Goal: Task Accomplishment & Management: Complete application form

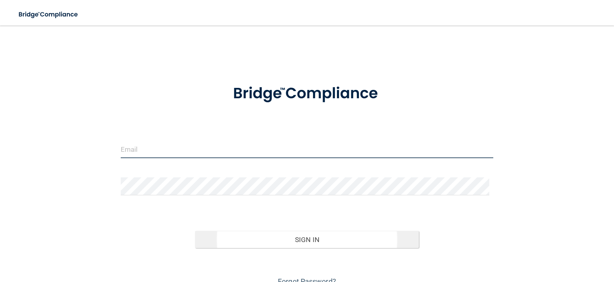
type input "[PERSON_NAME][EMAIL_ADDRESS][DOMAIN_NAME]"
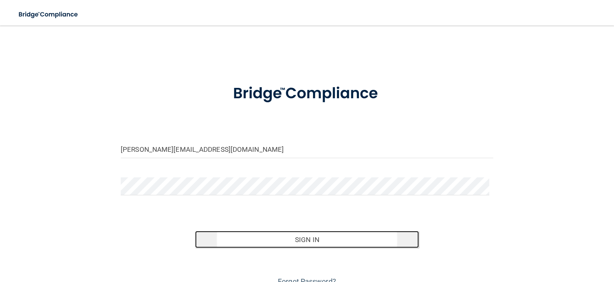
click at [305, 239] on button "Sign In" at bounding box center [306, 240] width 223 height 18
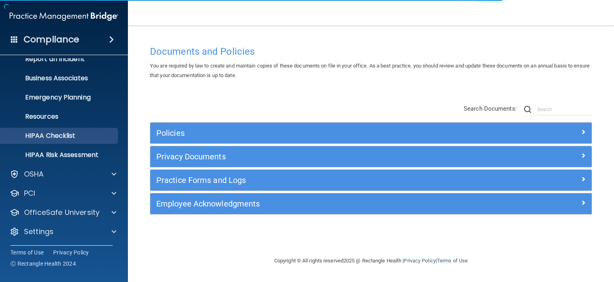
scroll to position [50, 0]
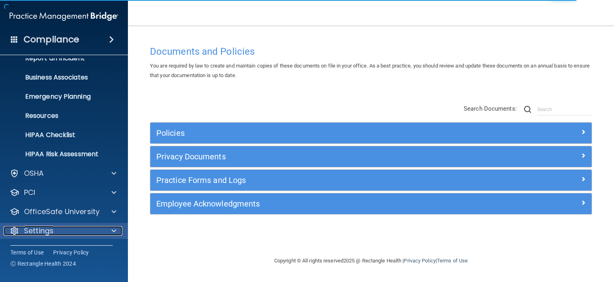
click at [116, 232] on span at bounding box center [114, 231] width 5 height 10
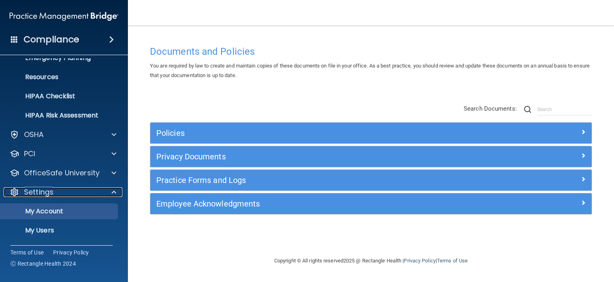
scroll to position [126, 0]
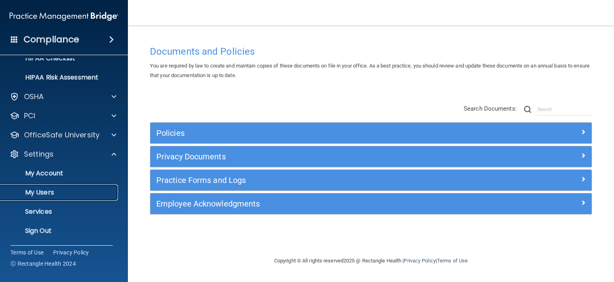
click at [42, 193] on p "My Users" at bounding box center [59, 193] width 109 height 8
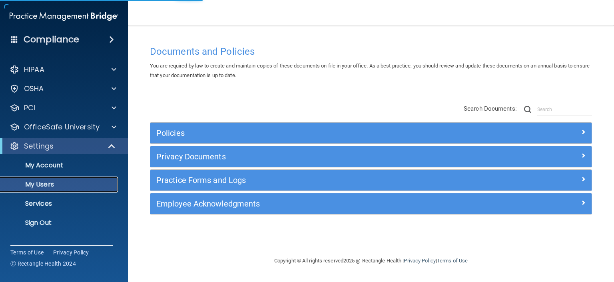
select select "20"
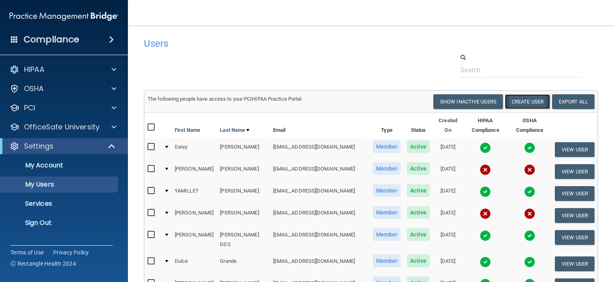
click at [521, 101] on button "Create User" at bounding box center [527, 101] width 45 height 15
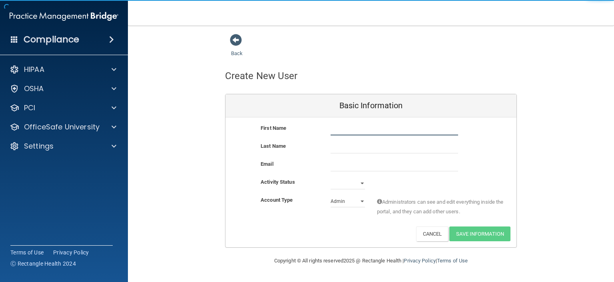
click at [339, 128] on input "text" at bounding box center [395, 130] width 128 height 12
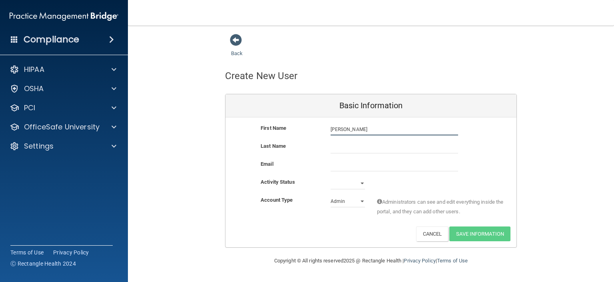
type input "[PERSON_NAME]"
click at [341, 145] on input "text" at bounding box center [395, 147] width 128 height 12
type input "[PERSON_NAME]"
click at [338, 165] on input "email" at bounding box center [395, 165] width 128 height 12
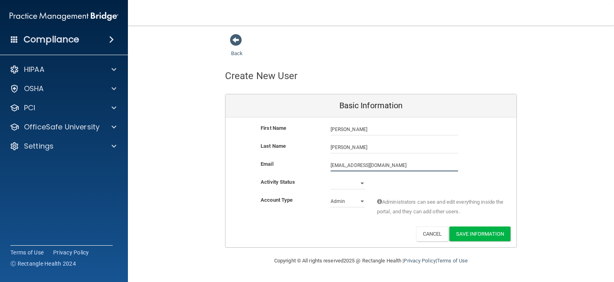
type input "[EMAIL_ADDRESS][DOMAIN_NAME]"
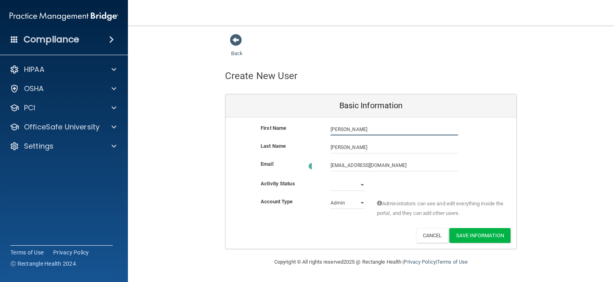
click at [331, 129] on input "[PERSON_NAME]" at bounding box center [395, 130] width 128 height 12
click at [331, 128] on input "[PERSON_NAME]" at bounding box center [395, 130] width 128 height 12
click at [331, 129] on input "[PERSON_NAME]" at bounding box center [395, 130] width 128 height 12
type input "[PERSON_NAME]"
click at [361, 181] on select "Active Inactive" at bounding box center [348, 183] width 34 height 12
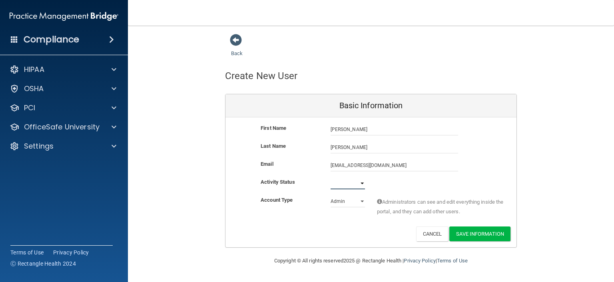
select select "active"
click at [331, 177] on select "Active Inactive" at bounding box center [348, 183] width 34 height 12
click at [361, 199] on select "Admin Member" at bounding box center [348, 201] width 34 height 12
select select "practice_member"
click at [331, 195] on select "Admin Member" at bounding box center [348, 201] width 34 height 12
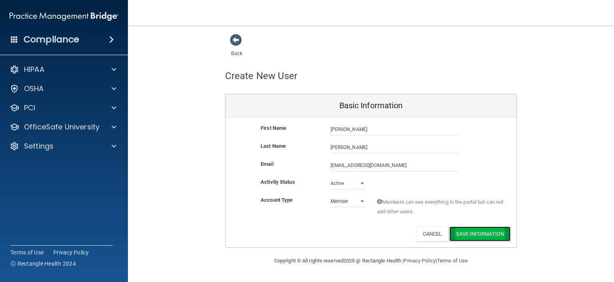
click at [472, 233] on button "Save Information" at bounding box center [479, 234] width 61 height 15
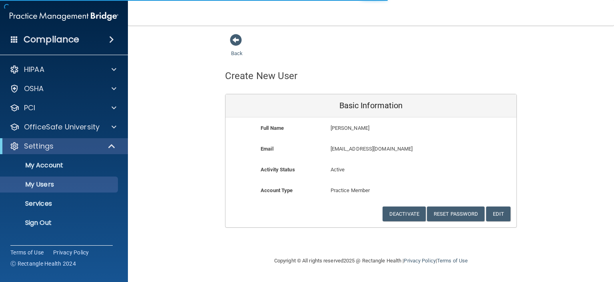
select select "20"
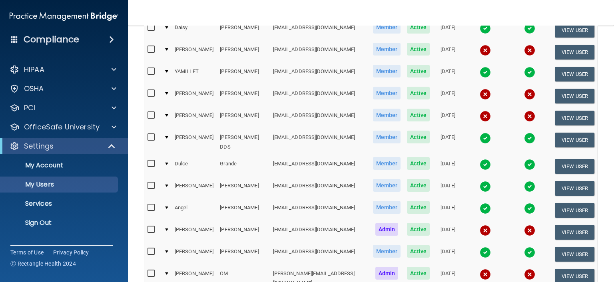
scroll to position [131, 0]
